Goal: Information Seeking & Learning: Learn about a topic

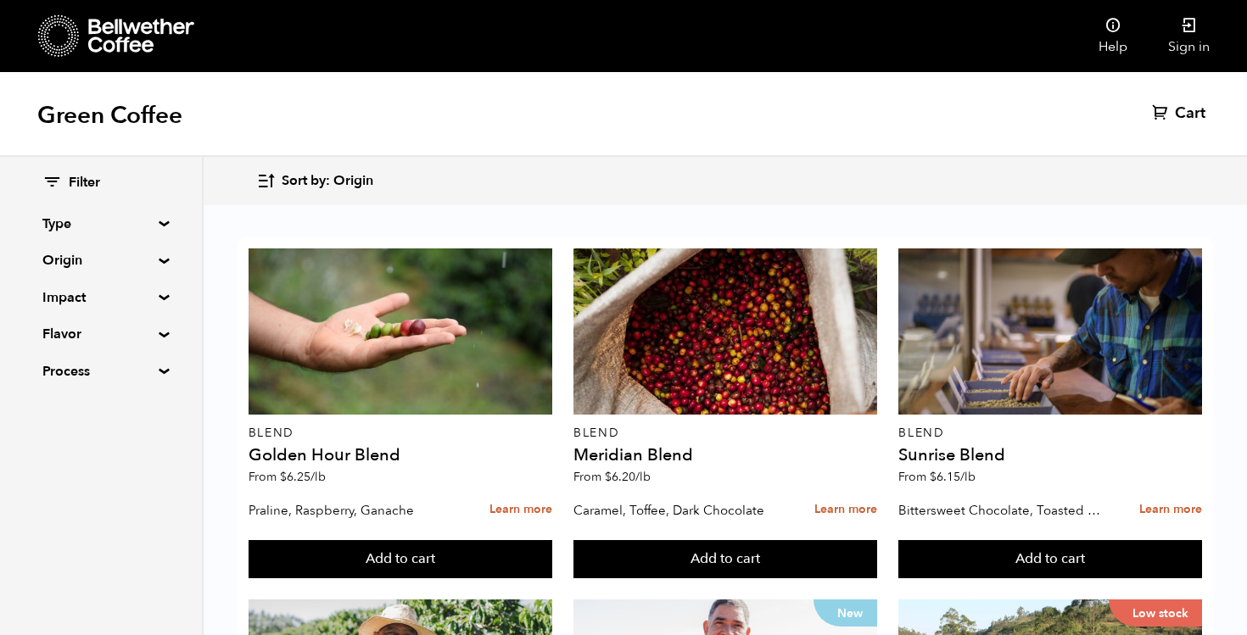
click at [616, 157] on div "Sort by: Origin Sort by: Origin Sort by: Most recent Sort by: Name Sort by: Pri…" at bounding box center [623, 181] width 1247 height 48
click at [576, 136] on div "Green Coffee Cart (0)" at bounding box center [623, 114] width 1247 height 85
click at [930, 122] on div "Green Coffee Cart (0)" at bounding box center [623, 114] width 1247 height 85
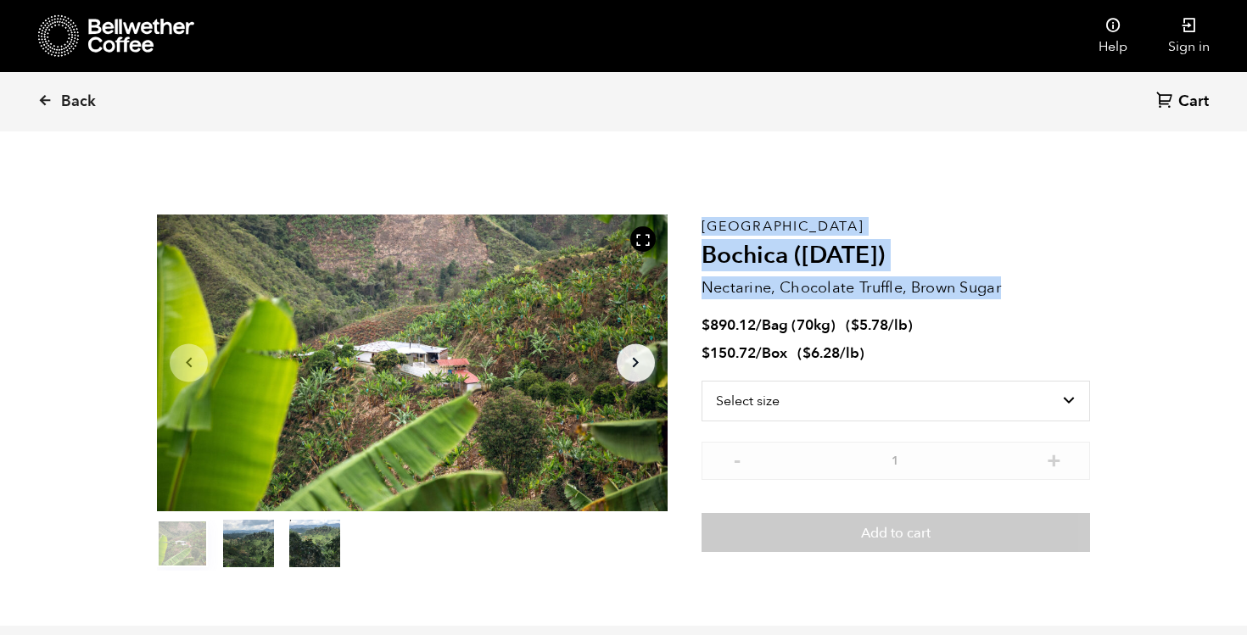
drag, startPoint x: 1003, startPoint y: 289, endPoint x: 697, endPoint y: 287, distance: 306.1
click at [697, 287] on section "Item 1 of 3 Arrow Left Arrow Right item 0 item 1 item 2 Item 1 of 3 Colombia Bo…" at bounding box center [623, 392] width 1018 height 466
click at [697, 287] on div "Item 1 of 3 Arrow Left Arrow Right item 0 item 1 item 2 Item 1 of 3" at bounding box center [429, 393] width 544 height 356
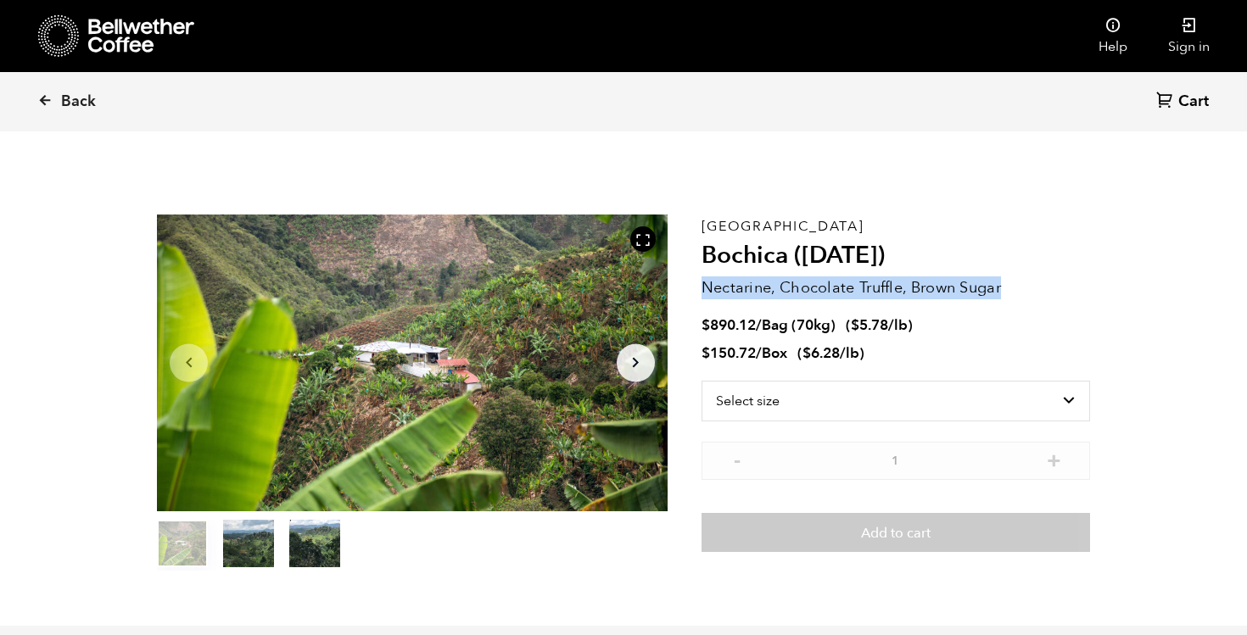
drag, startPoint x: 1006, startPoint y: 286, endPoint x: 704, endPoint y: 287, distance: 301.9
click at [704, 287] on p "Nectarine, Chocolate Truffle, Brown Sugar" at bounding box center [895, 287] width 388 height 23
drag, startPoint x: 704, startPoint y: 287, endPoint x: 1062, endPoint y: 298, distance: 358.0
click at [1062, 298] on p "Nectarine, Chocolate Truffle, Brown Sugar" at bounding box center [895, 287] width 388 height 23
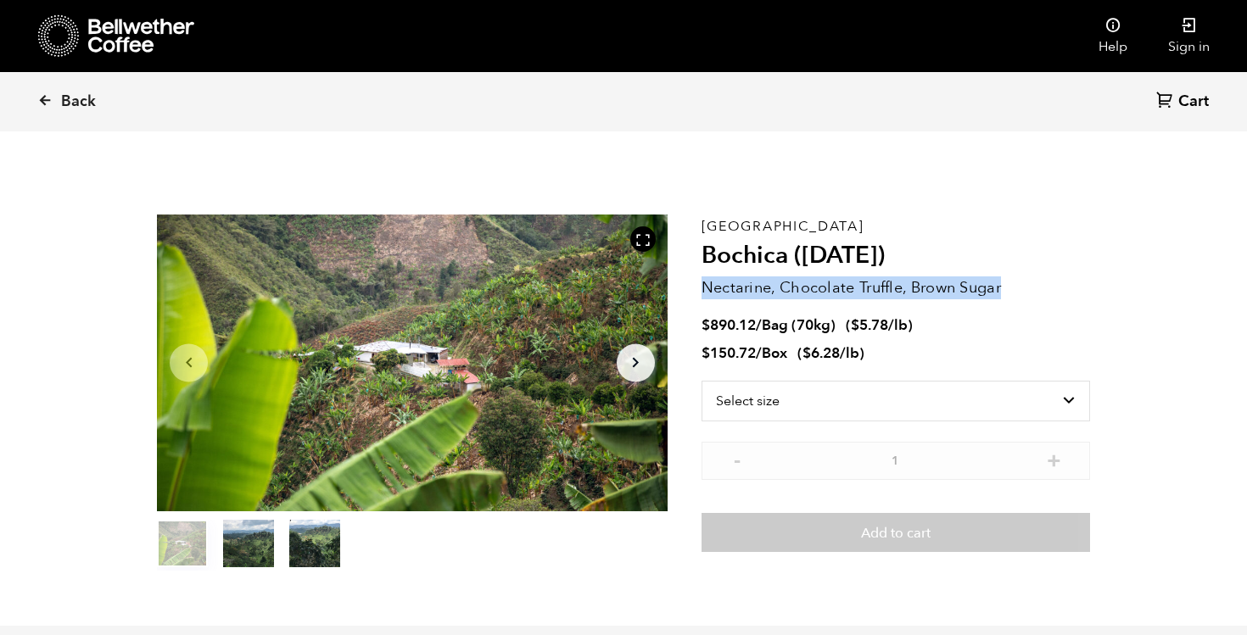
click at [1062, 298] on p "Nectarine, Chocolate Truffle, Brown Sugar" at bounding box center [895, 287] width 388 height 23
click at [1042, 282] on p "Nectarine, Chocolate Truffle, Brown Sugar" at bounding box center [895, 287] width 388 height 23
drag, startPoint x: 1016, startPoint y: 287, endPoint x: 706, endPoint y: 292, distance: 310.4
click at [706, 292] on p "Nectarine, Chocolate Truffle, Brown Sugar" at bounding box center [895, 287] width 388 height 23
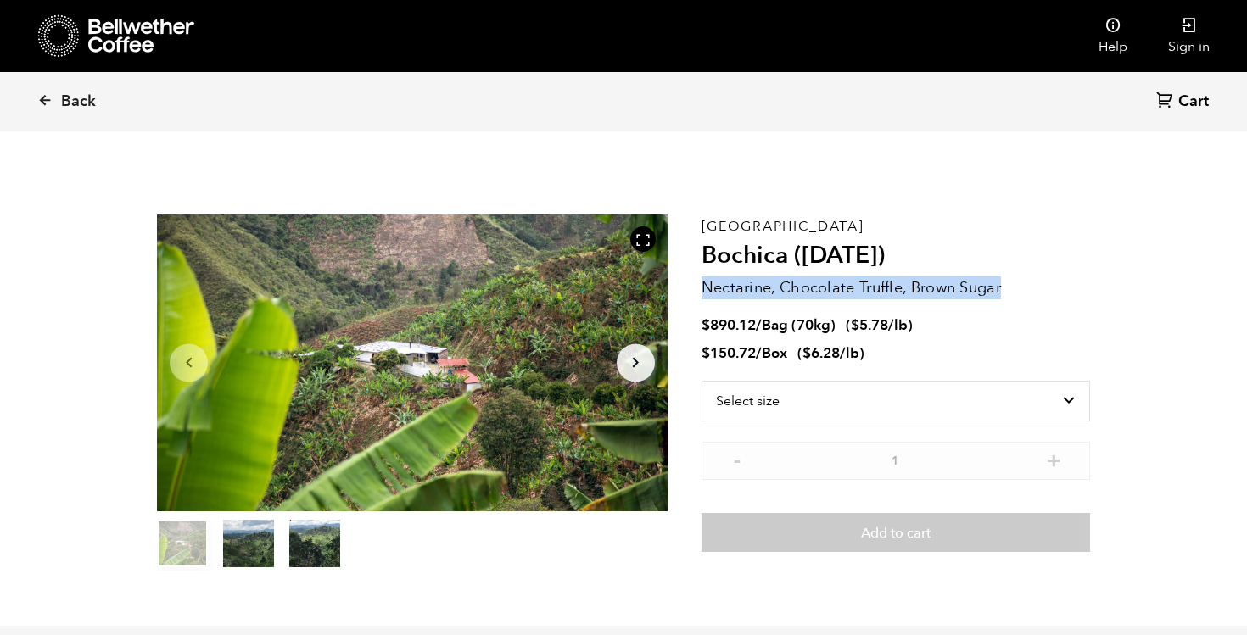
drag, startPoint x: 705, startPoint y: 290, endPoint x: 1091, endPoint y: 293, distance: 385.8
click at [1091, 293] on section "Item 1 of 3 Arrow Left Arrow Right item 0 item 1 item 2 Item 1 of 3 Colombia Bo…" at bounding box center [623, 392] width 1018 height 466
click at [44, 109] on link "Back" at bounding box center [89, 102] width 105 height 58
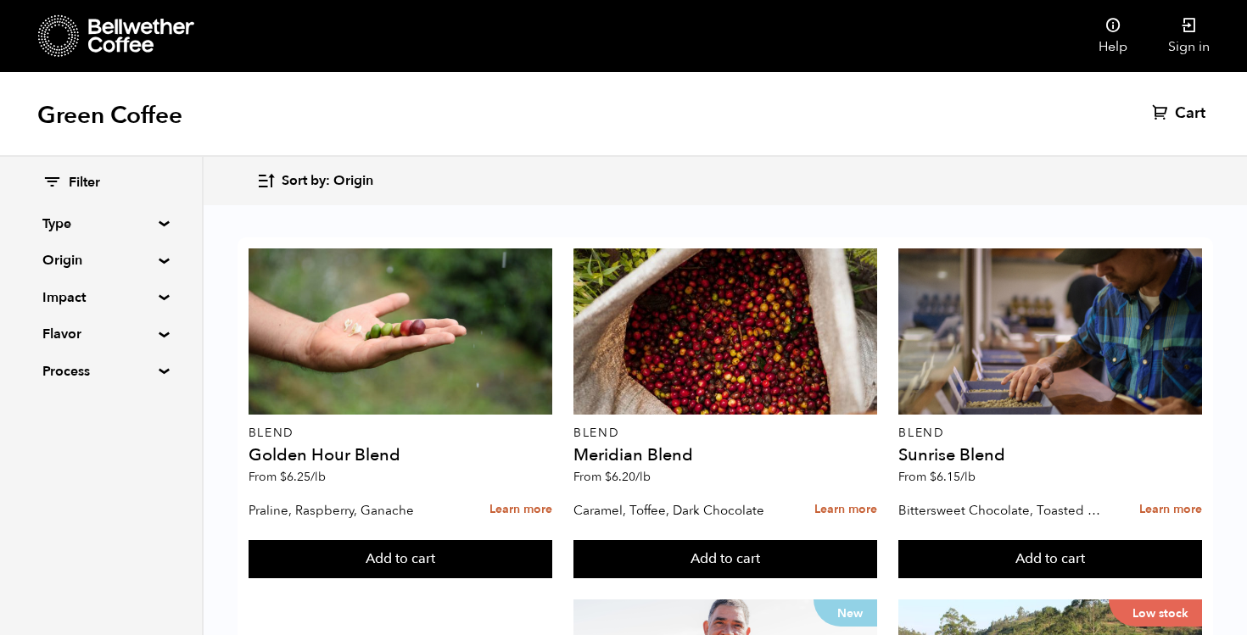
scroll to position [905, 0]
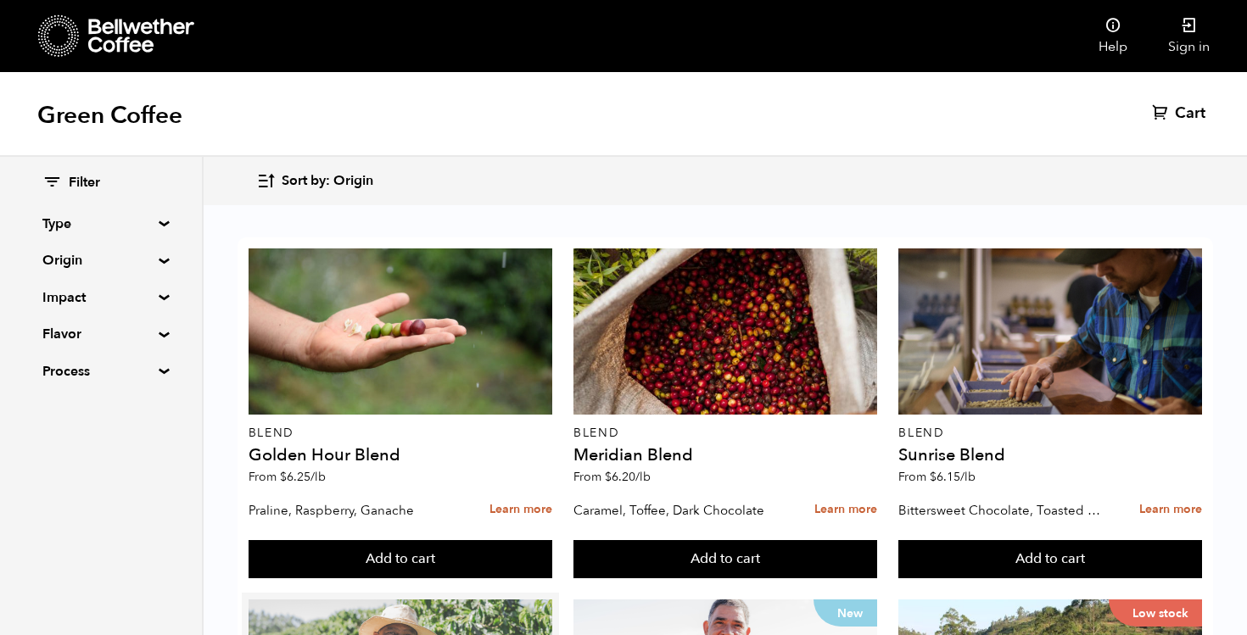
scroll to position [314, 0]
